Goal: Book appointment/travel/reservation

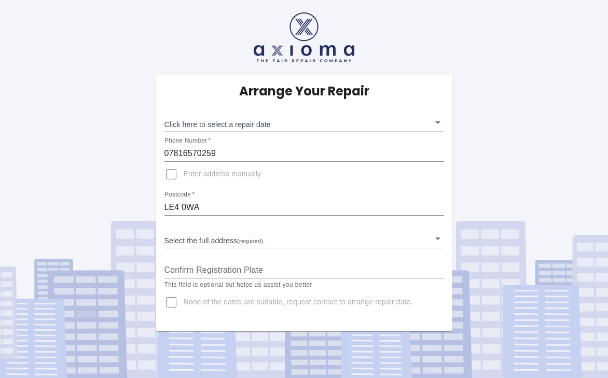
click at [257, 124] on body "Arrange Your Repair Click here to select a repair date ​ Phone Number   * 07816…" at bounding box center [304, 189] width 608 height 378
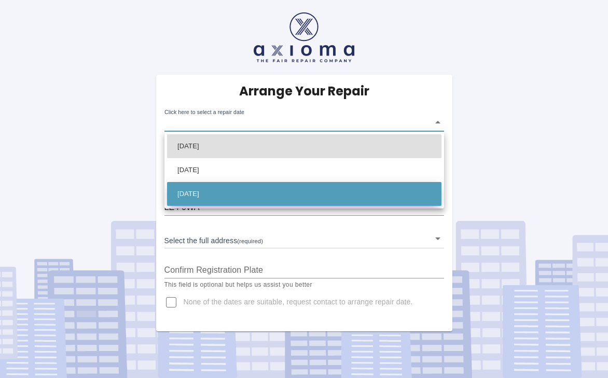
click at [223, 194] on li "[DATE]" at bounding box center [304, 194] width 275 height 24
type input "[DATE]T00:00:00.000Z"
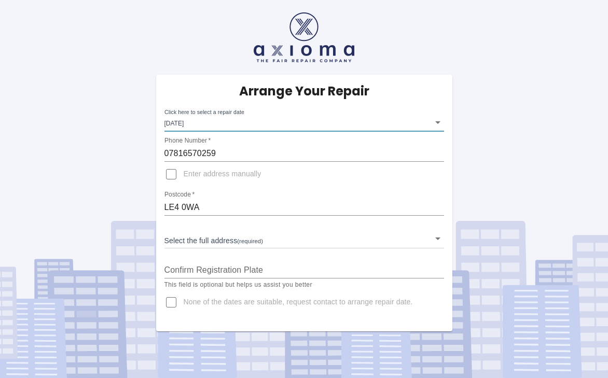
click at [439, 239] on body "Arrange Your Repair Click here to select a repair date [DATE] [DATE]T00:00:00.0…" at bounding box center [304, 189] width 608 height 378
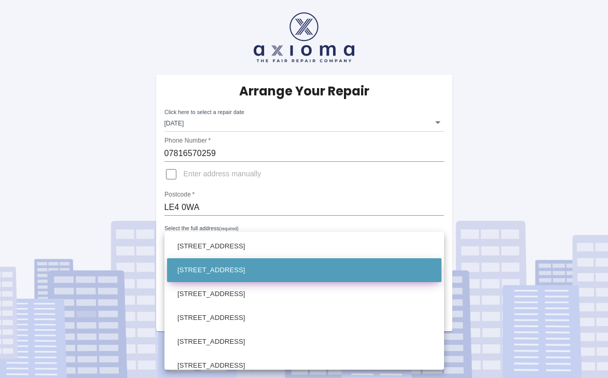
click at [405, 263] on li "[STREET_ADDRESS]" at bounding box center [304, 271] width 275 height 24
type input "[STREET_ADDRESS]"
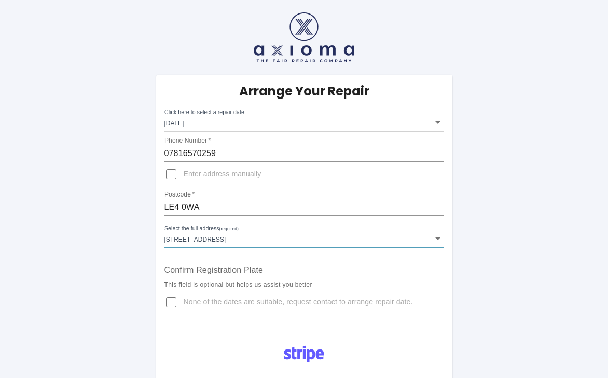
click at [405, 263] on input "Confirm Registration Plate" at bounding box center [305, 270] width 280 height 17
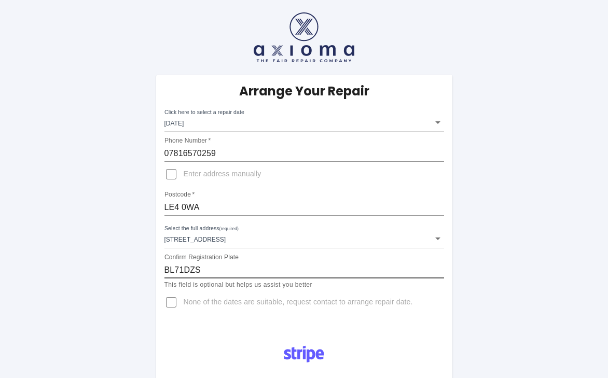
type input "BL71DZS"
click at [392, 319] on div "Arrange Your Repair Click here to select a repair date Mon Sep 15 2025 2025-09-…" at bounding box center [304, 203] width 296 height 257
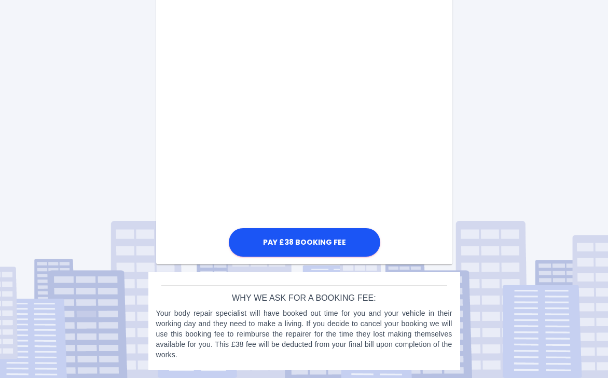
scroll to position [641, 0]
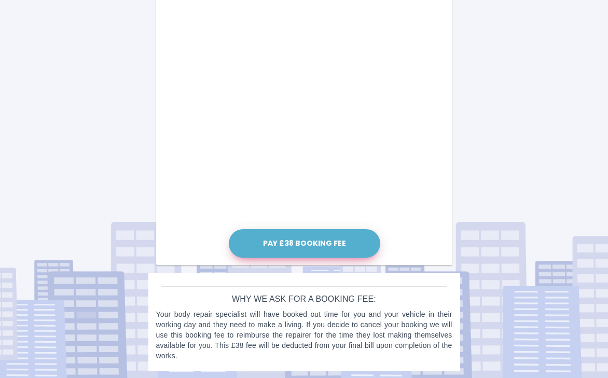
click at [313, 243] on button "Pay £38 Booking Fee" at bounding box center [305, 243] width 152 height 29
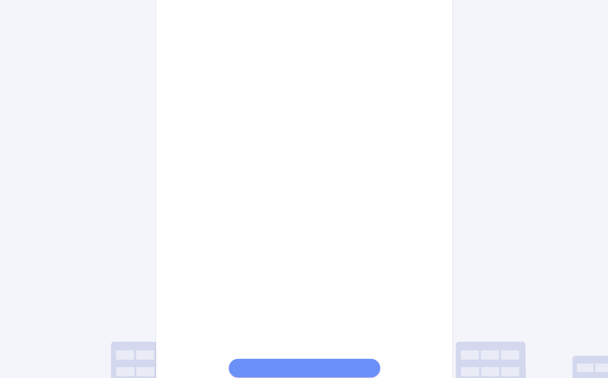
scroll to position [526, 0]
